Goal: Ask a question

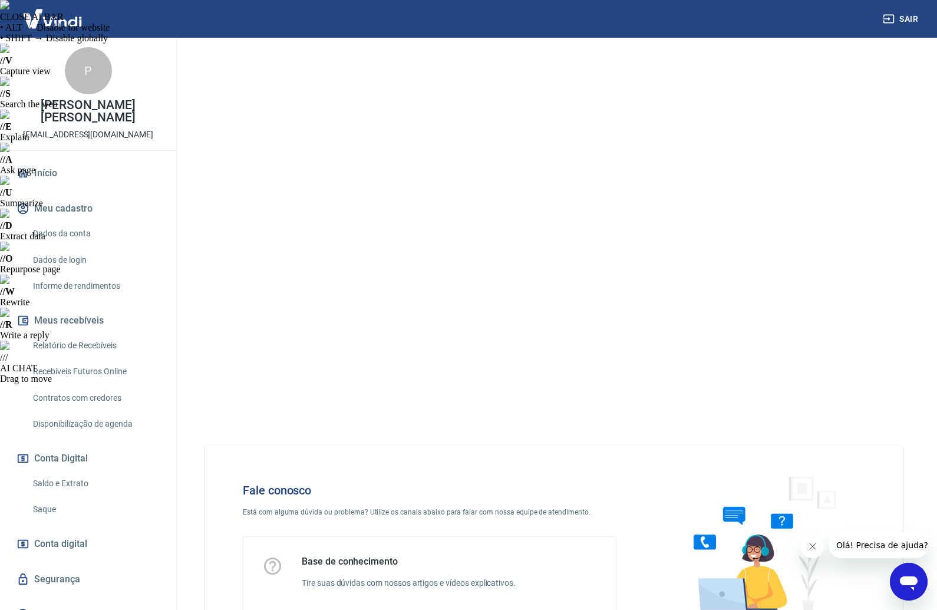
click at [911, 587] on icon "Open messaging window" at bounding box center [908, 583] width 18 height 14
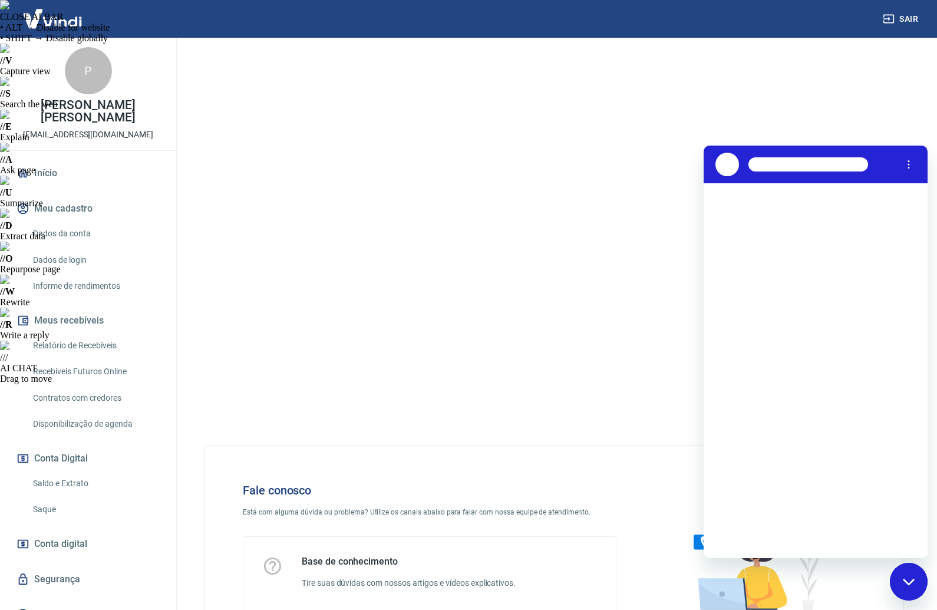
click at [910, 570] on div "Close messaging window" at bounding box center [908, 581] width 35 height 35
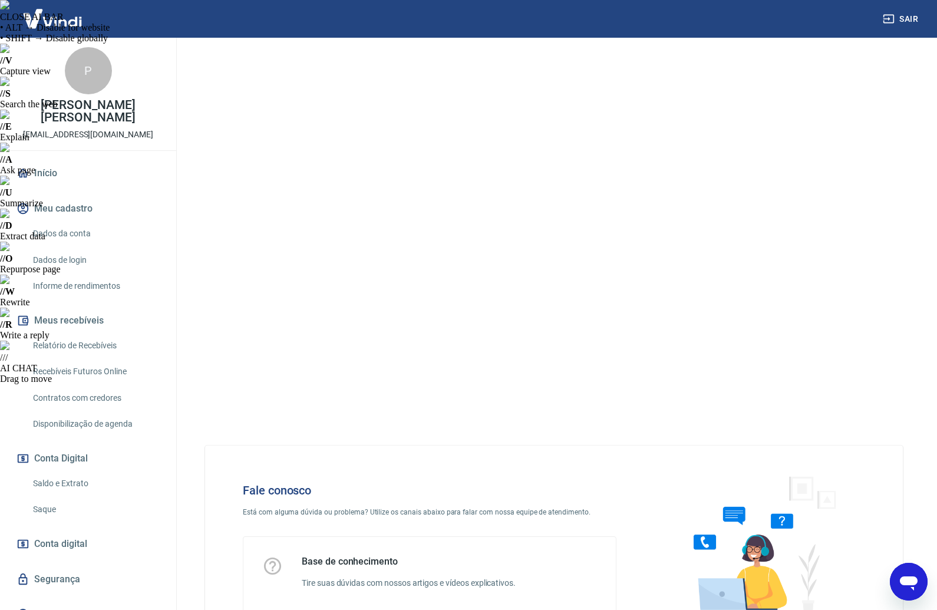
click at [914, 587] on icon "Open messaging window" at bounding box center [908, 581] width 21 height 21
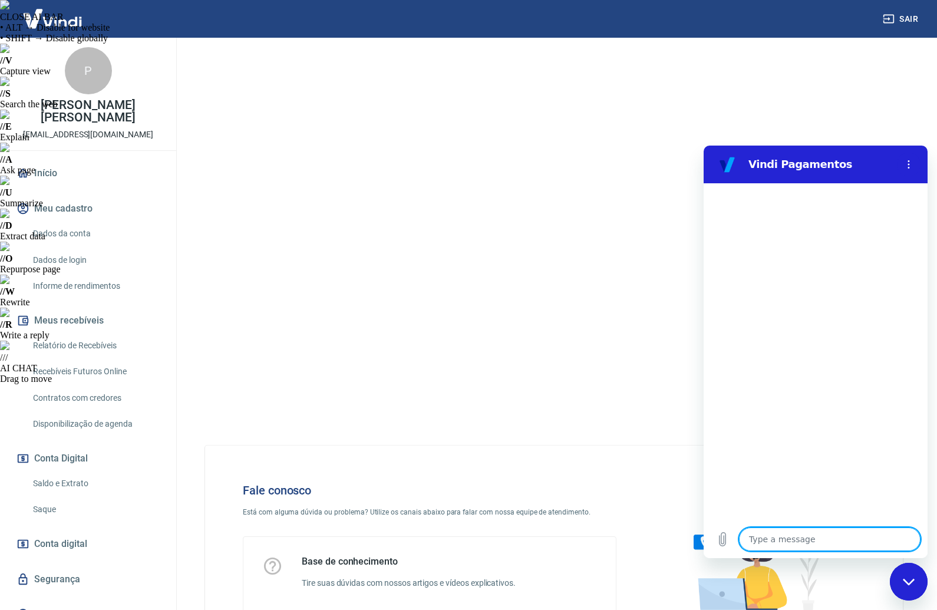
type textarea "O"
type textarea "x"
type textarea "Ol"
type textarea "x"
type textarea "Ol´"
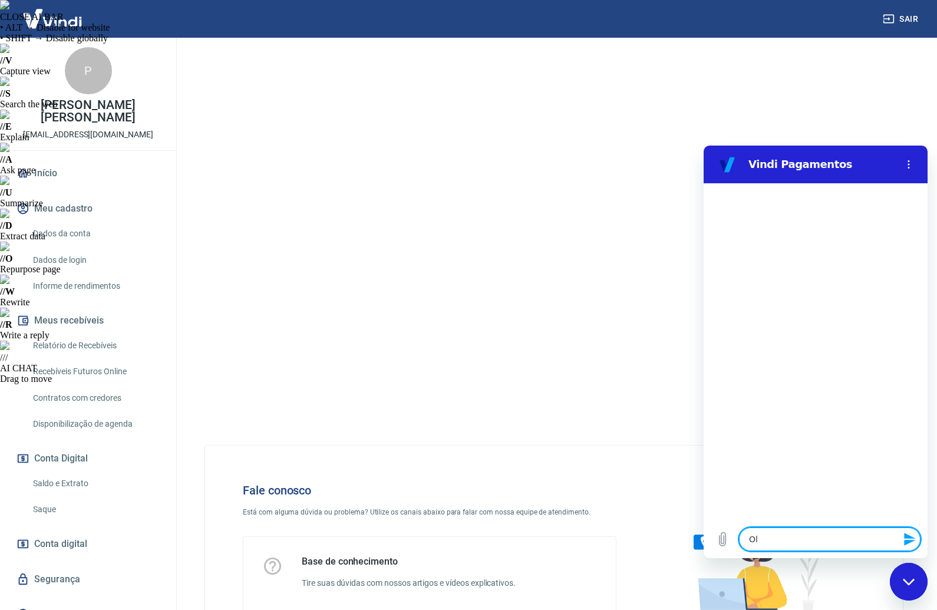
type textarea "x"
type textarea "Olá"
type textarea "x"
type textarea "Olá."
type textarea "x"
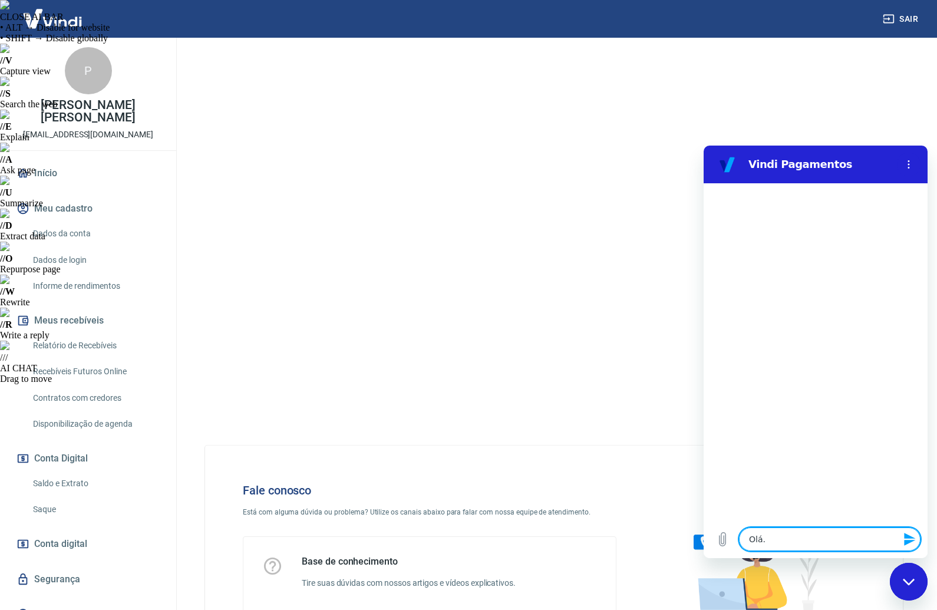
type textarea "Olá."
type textarea "x"
